Goal: Understand process/instructions

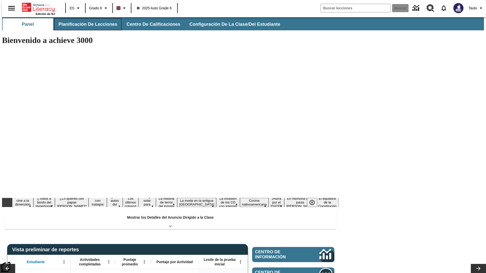
click at [85, 24] on button "Planificación de lecciones" at bounding box center [87, 24] width 67 height 12
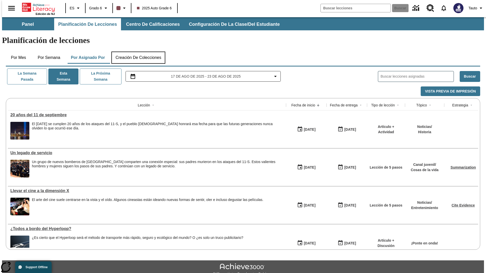
click at [138, 52] on button "Creación de colecciones" at bounding box center [138, 58] width 54 height 12
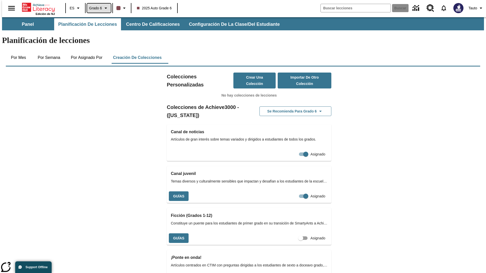
click at [97, 8] on span "Grado 6" at bounding box center [95, 8] width 13 height 5
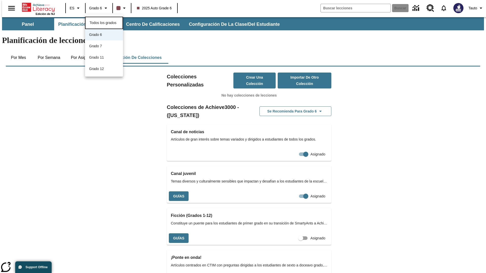
click at [104, 22] on span "Todos los grados" at bounding box center [103, 23] width 27 height 4
